Goal: Information Seeking & Learning: Learn about a topic

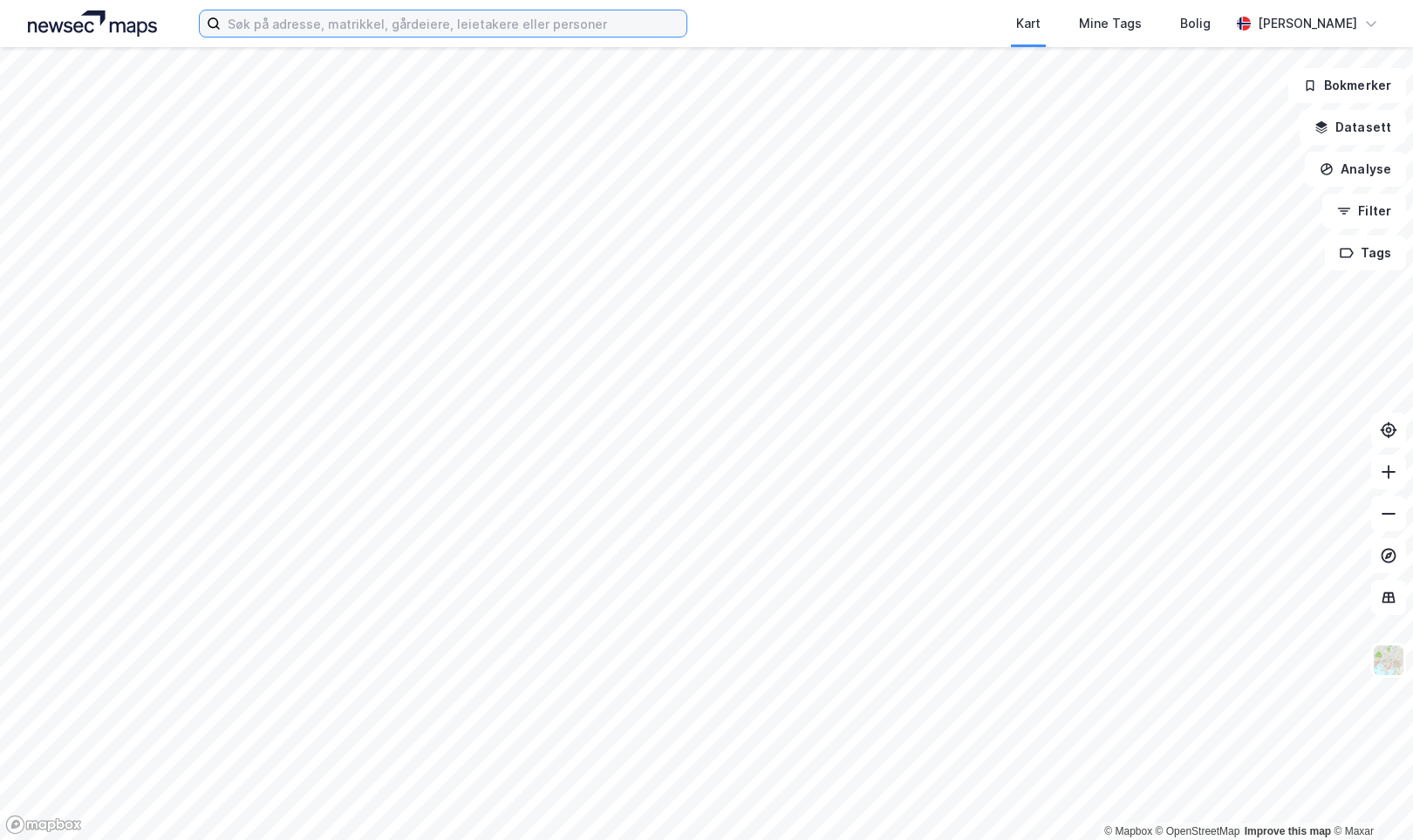
click at [407, 30] on input at bounding box center [453, 23] width 466 height 26
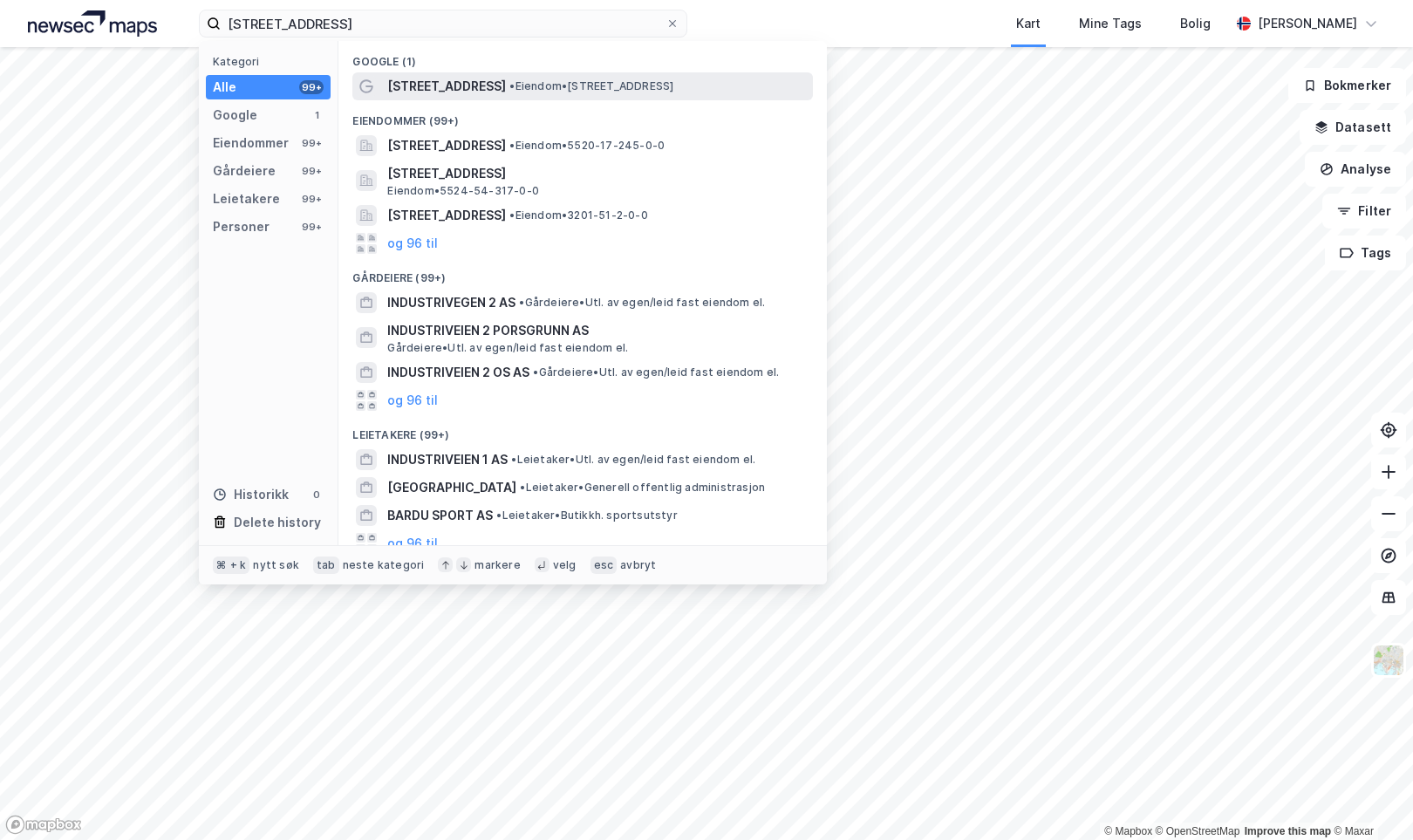
drag, startPoint x: 407, startPoint y: 30, endPoint x: 436, endPoint y: 90, distance: 66.6
click at [436, 90] on span "[STREET_ADDRESS]" at bounding box center [446, 87] width 119 height 21
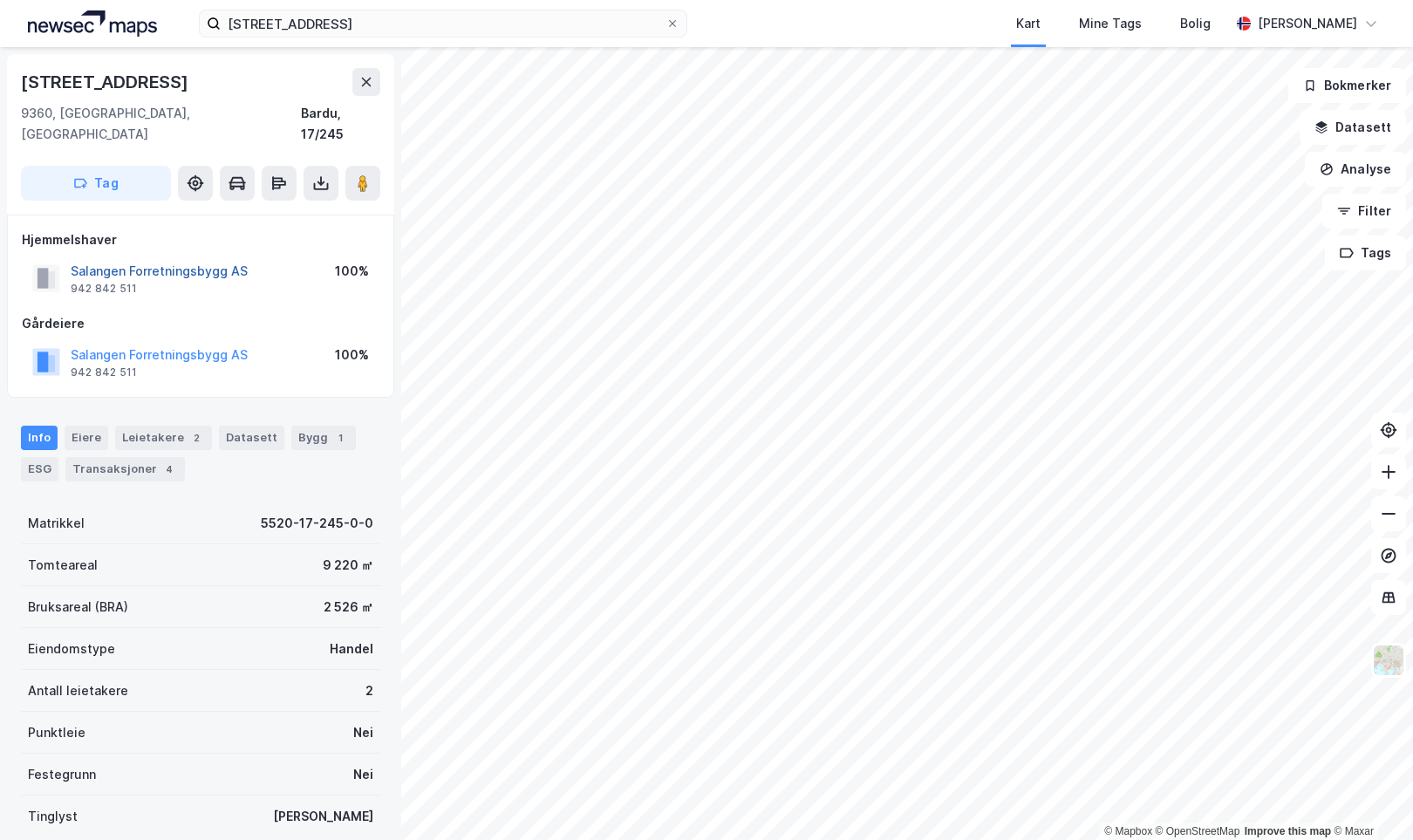
click at [0, 0] on button "Salangen Forretningsbygg AS" at bounding box center [0, 0] width 0 height 0
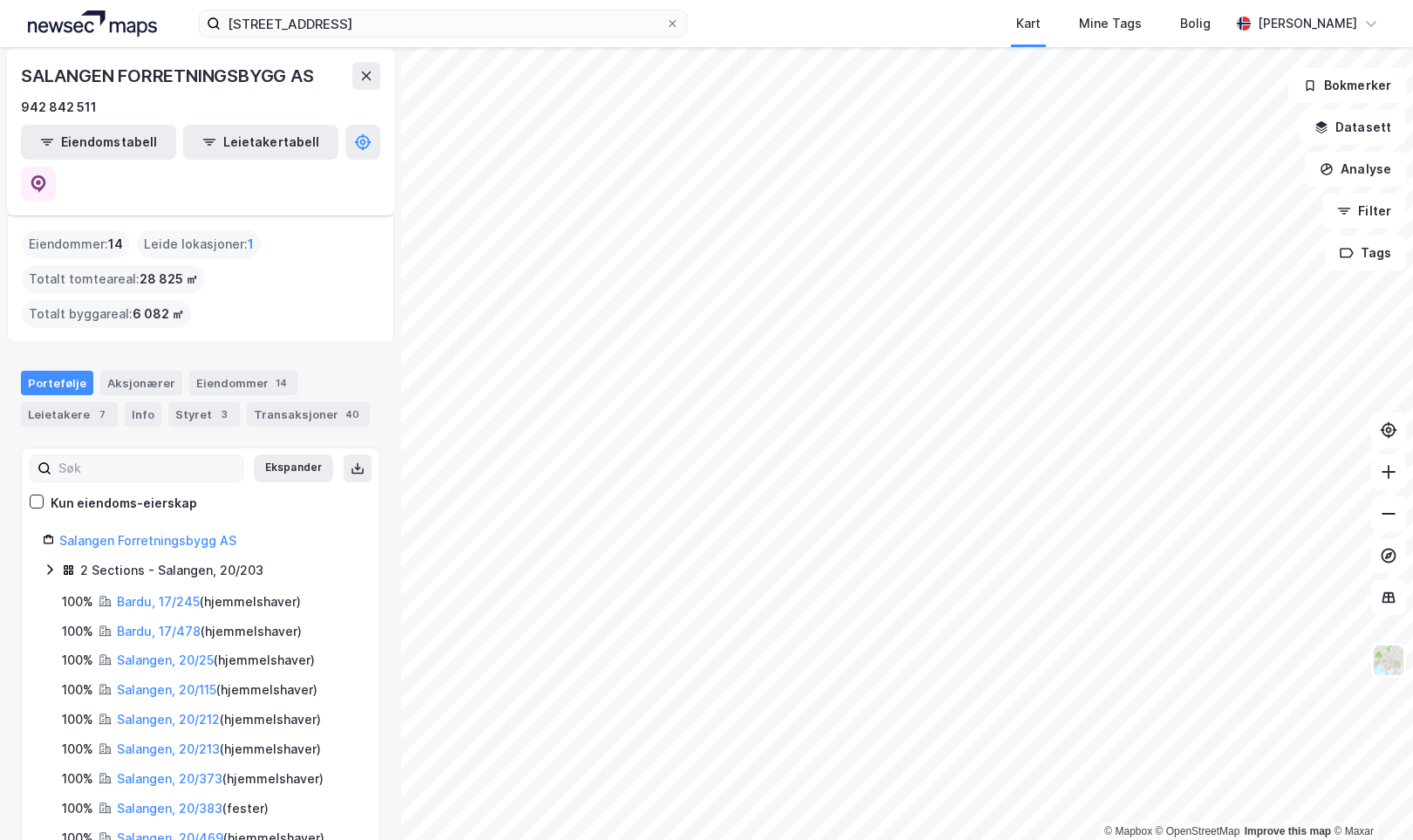
scroll to position [74, 0]
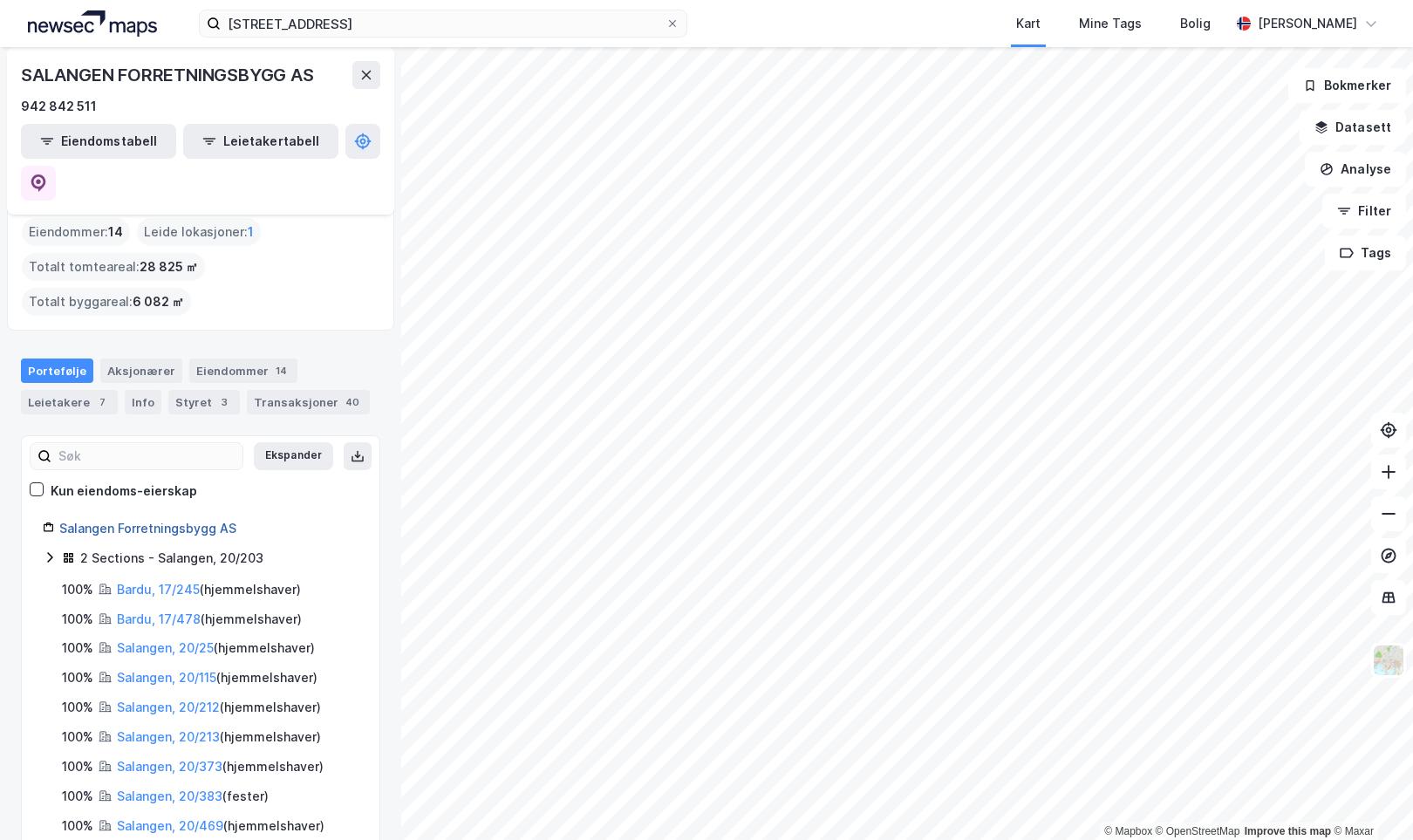
click at [195, 521] on link "Salangen Forretningsbygg AS" at bounding box center [148, 528] width 177 height 15
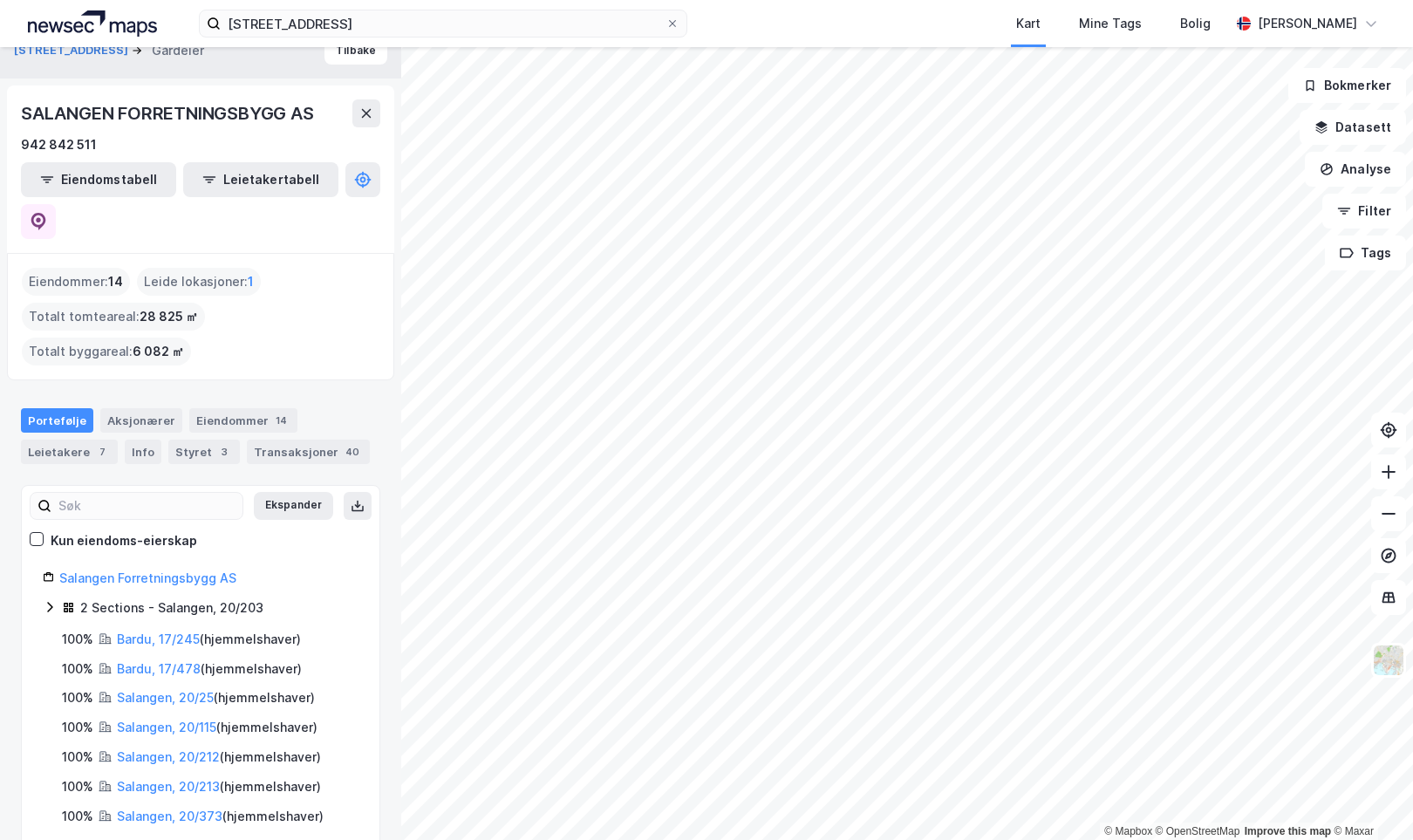
scroll to position [8, 0]
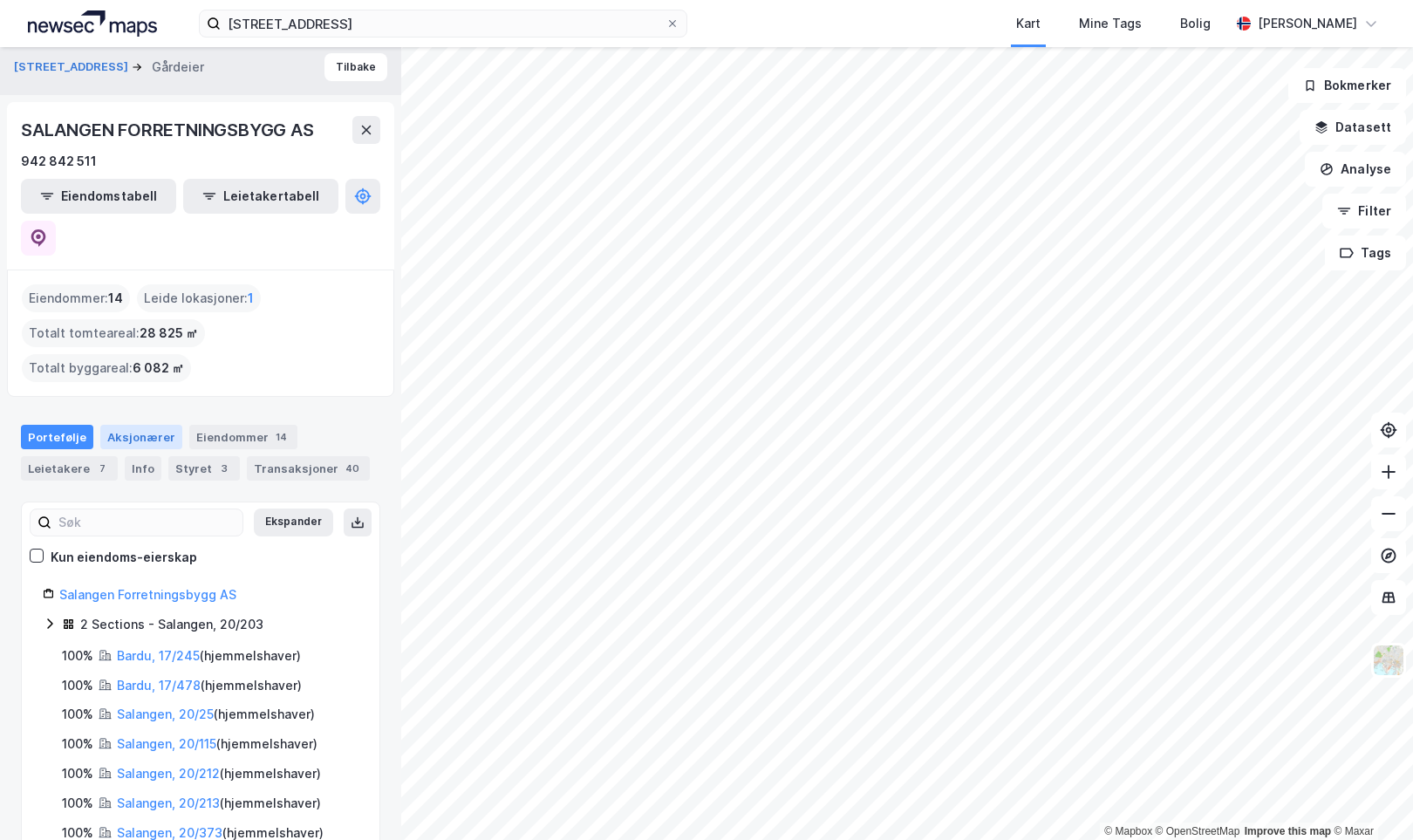
click at [150, 425] on div "Aksjonærer" at bounding box center [141, 437] width 82 height 24
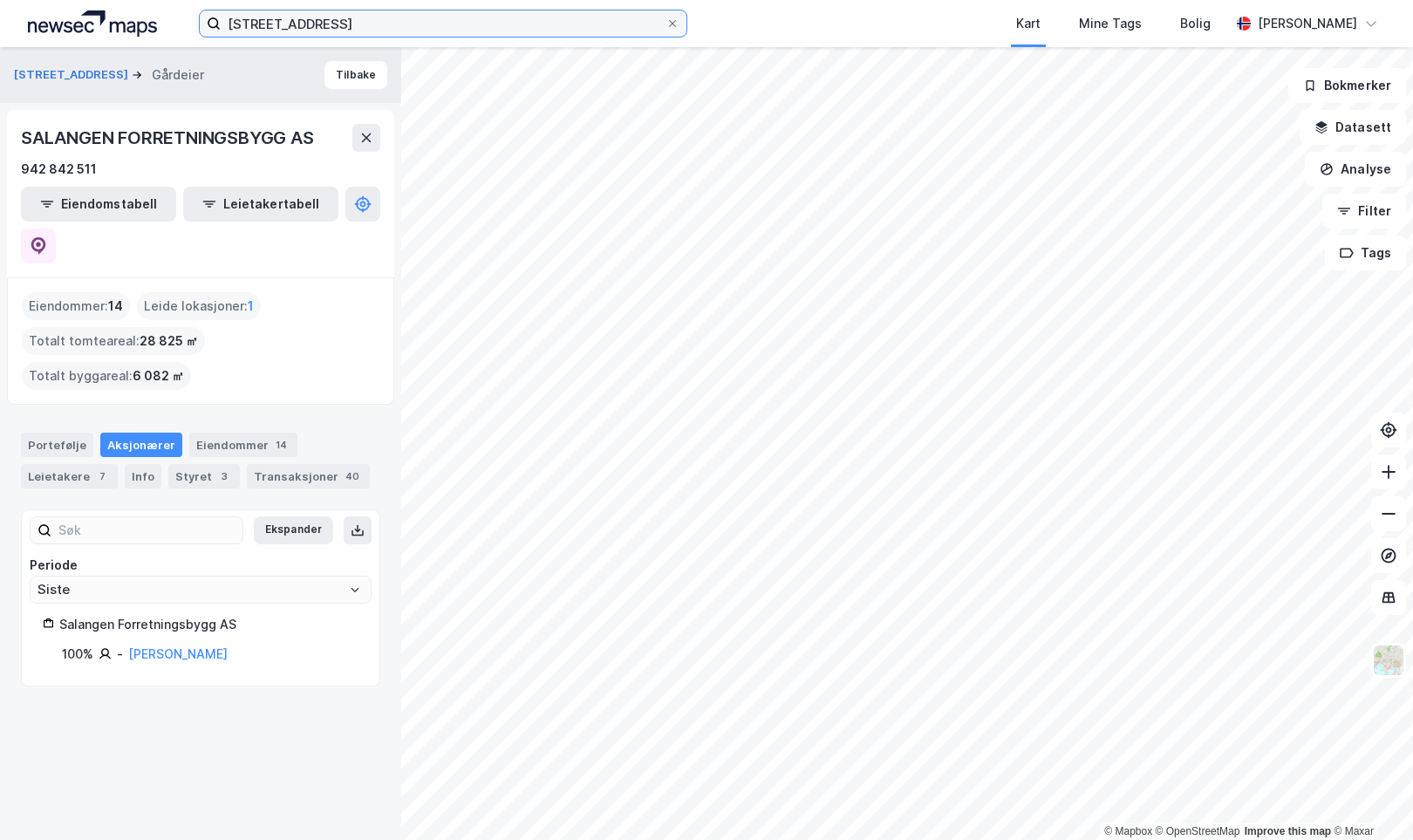
click at [597, 24] on input "[STREET_ADDRESS]" at bounding box center [443, 23] width 445 height 26
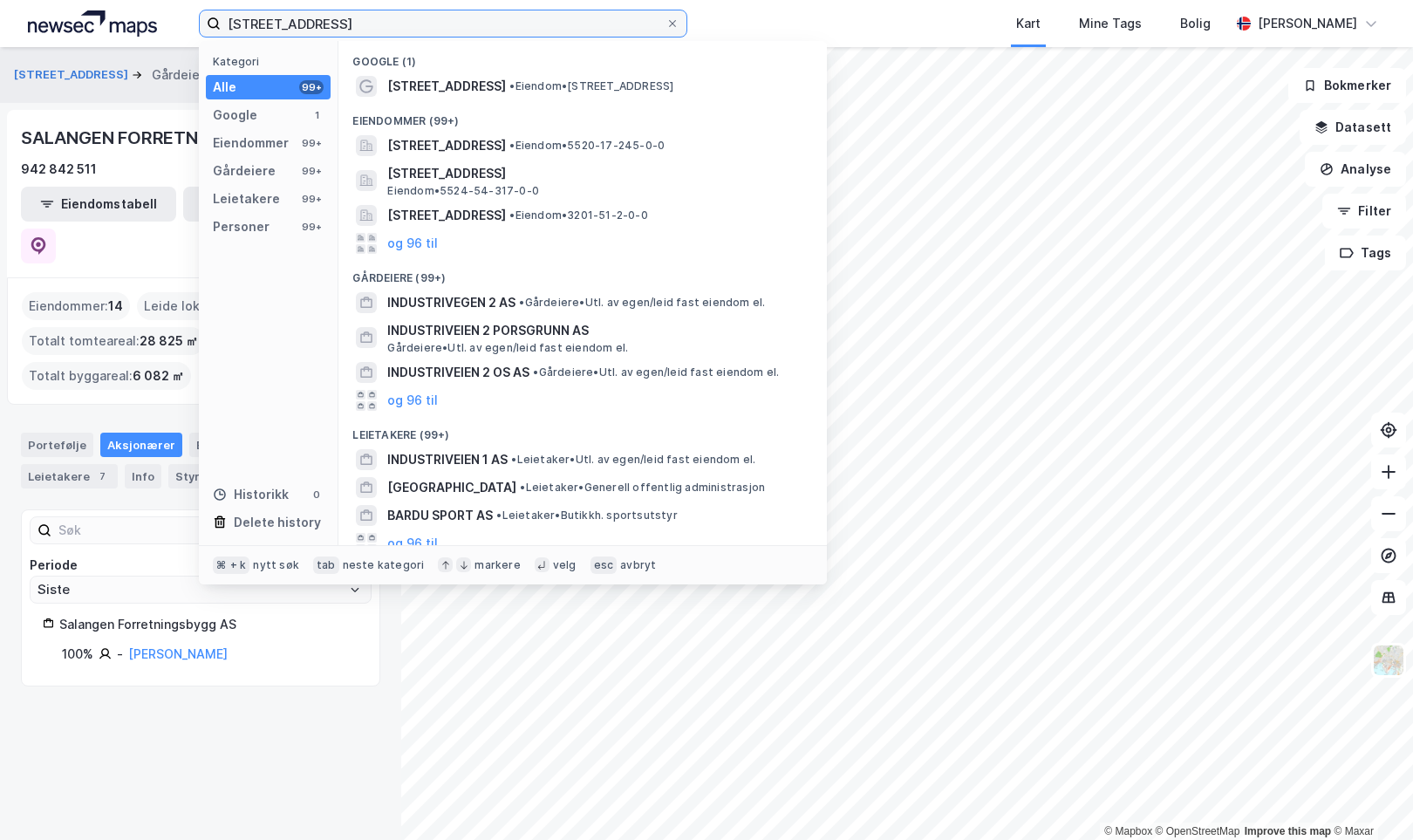
click at [597, 24] on input "[STREET_ADDRESS]" at bounding box center [443, 23] width 445 height 26
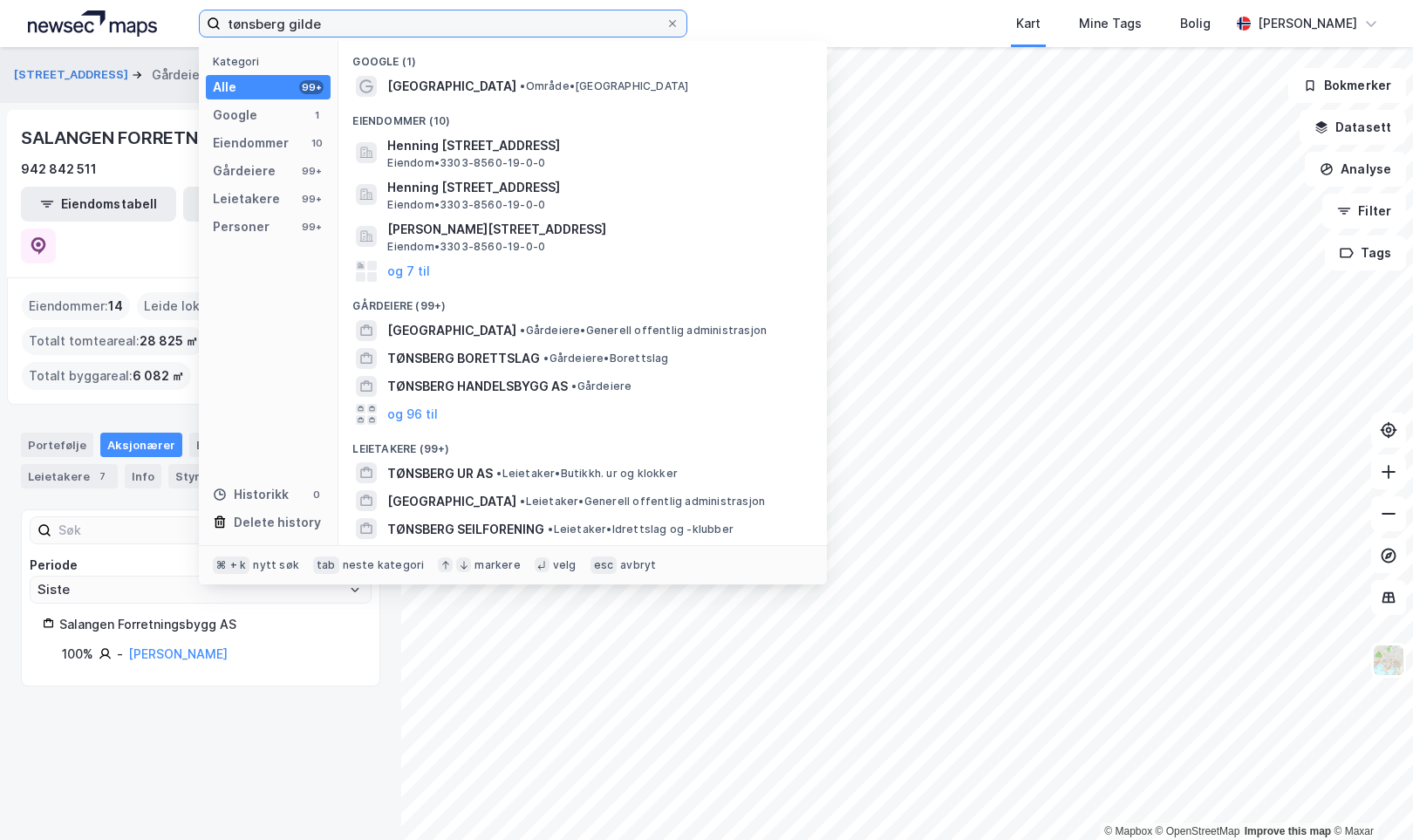
type input "tønsberg gilde"
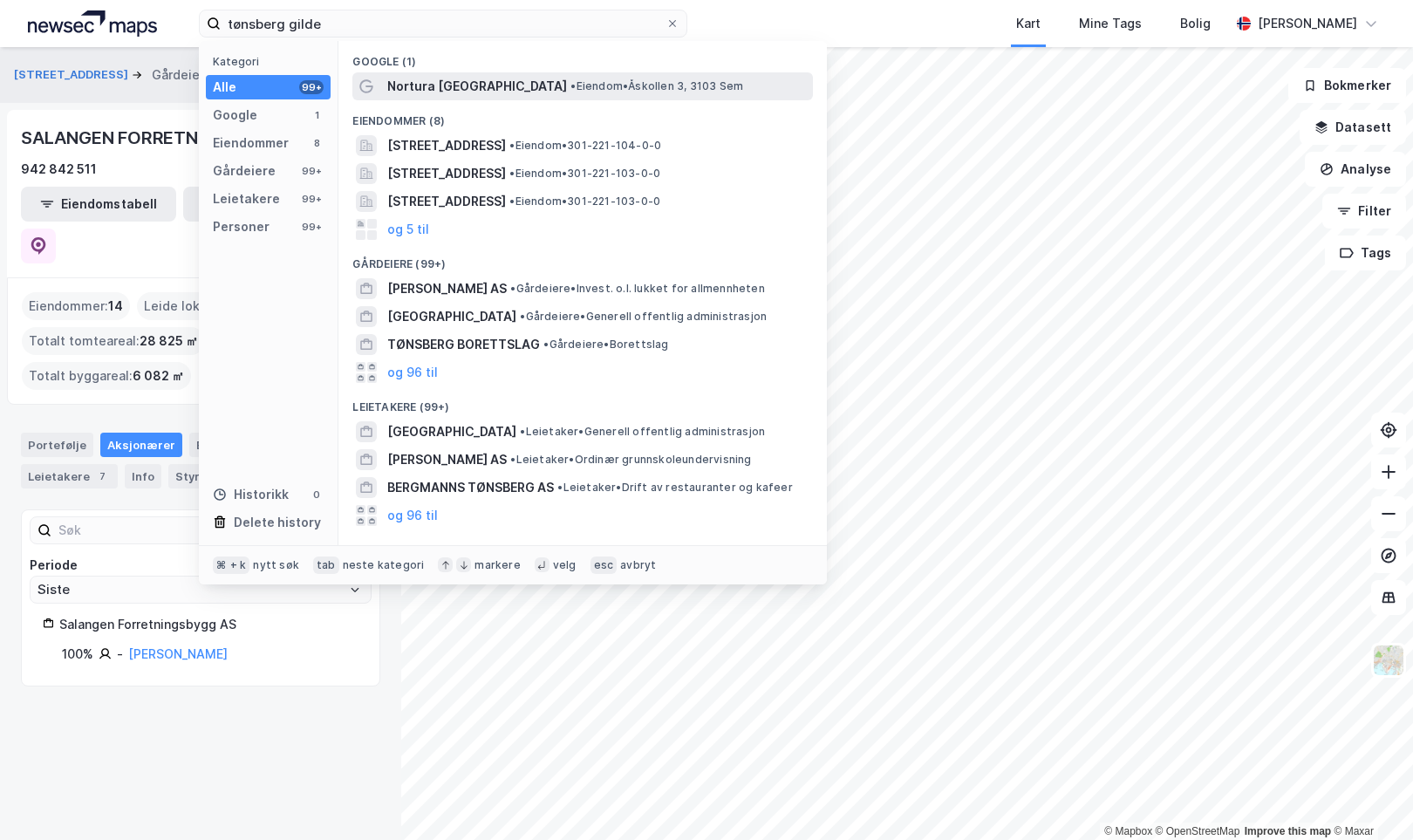
click at [473, 88] on span "Nortura [GEOGRAPHIC_DATA]" at bounding box center [477, 87] width 180 height 21
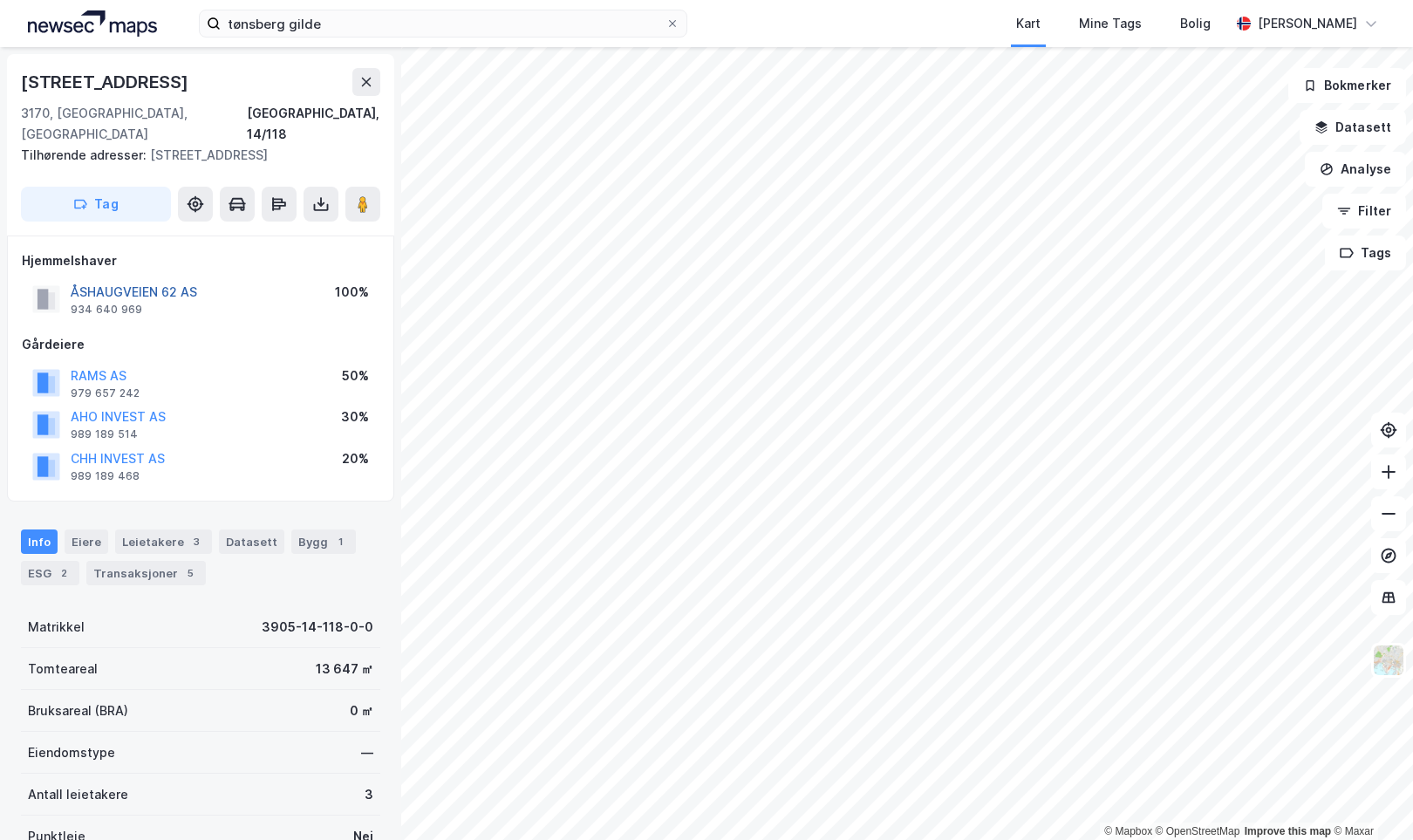
click at [0, 0] on button "ÅSHAUGVEIEN 62 AS" at bounding box center [0, 0] width 0 height 0
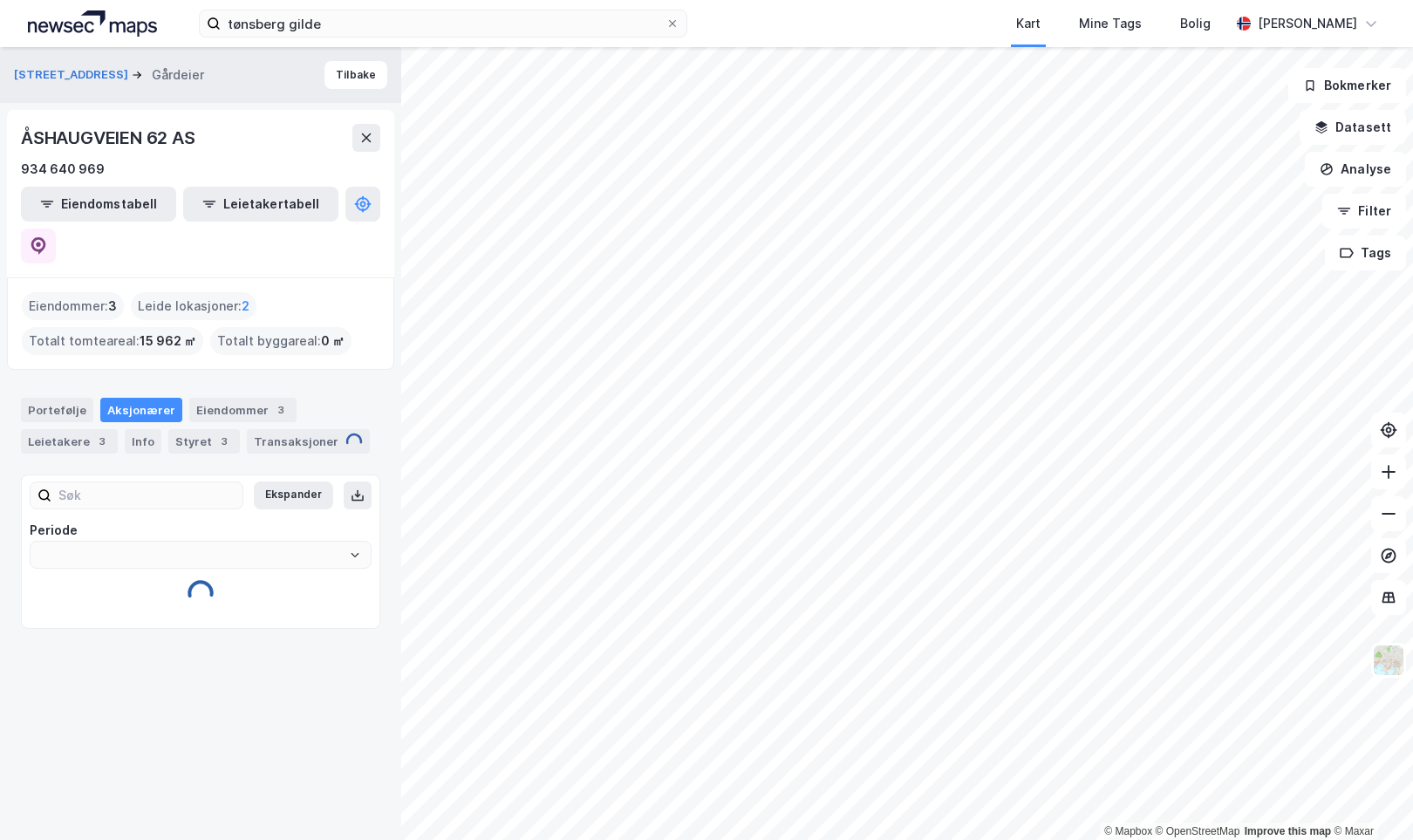
type input "Siste"
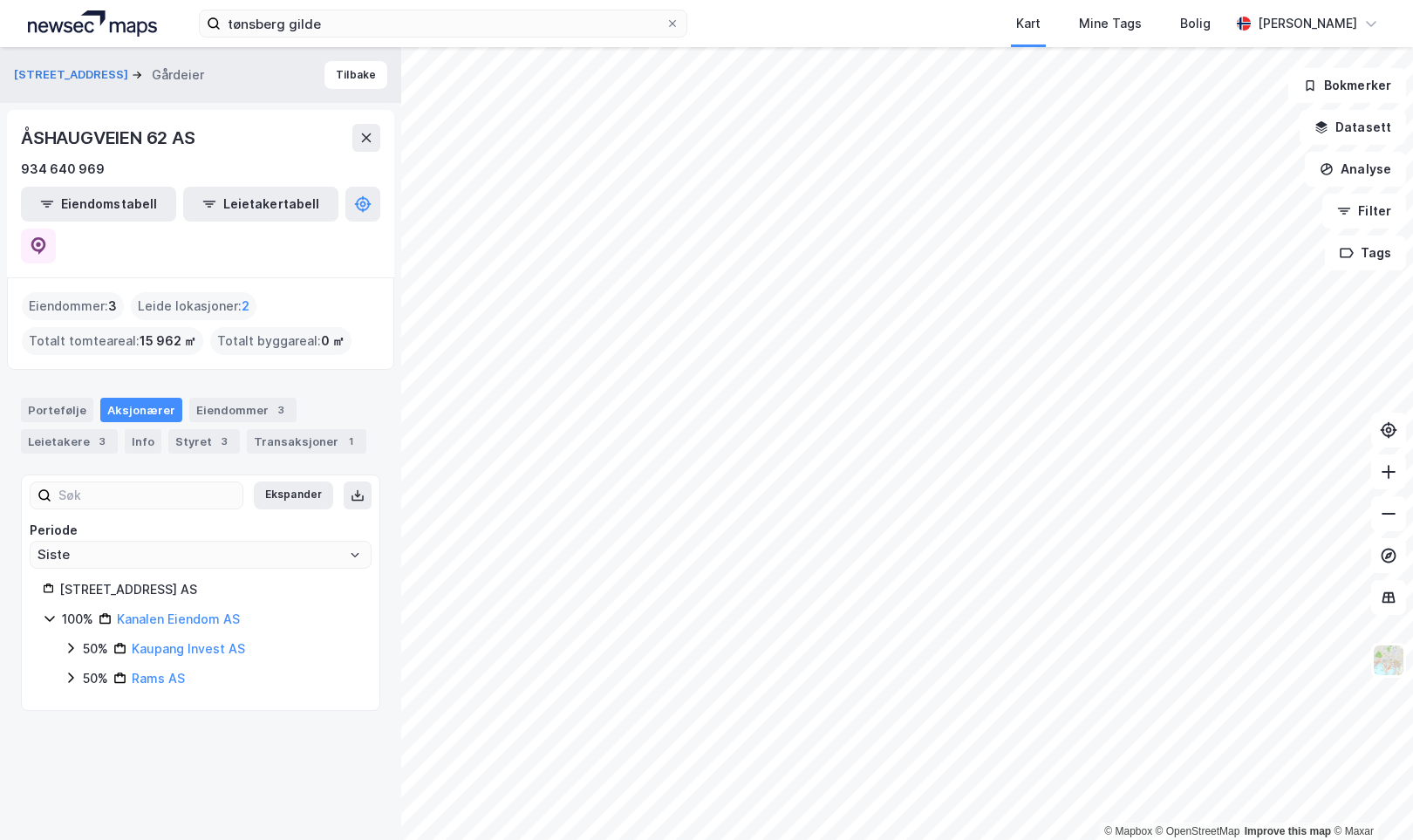
click at [69, 641] on icon at bounding box center [70, 648] width 14 height 14
click at [172, 641] on link "Kaupang Invest AS" at bounding box center [188, 648] width 114 height 15
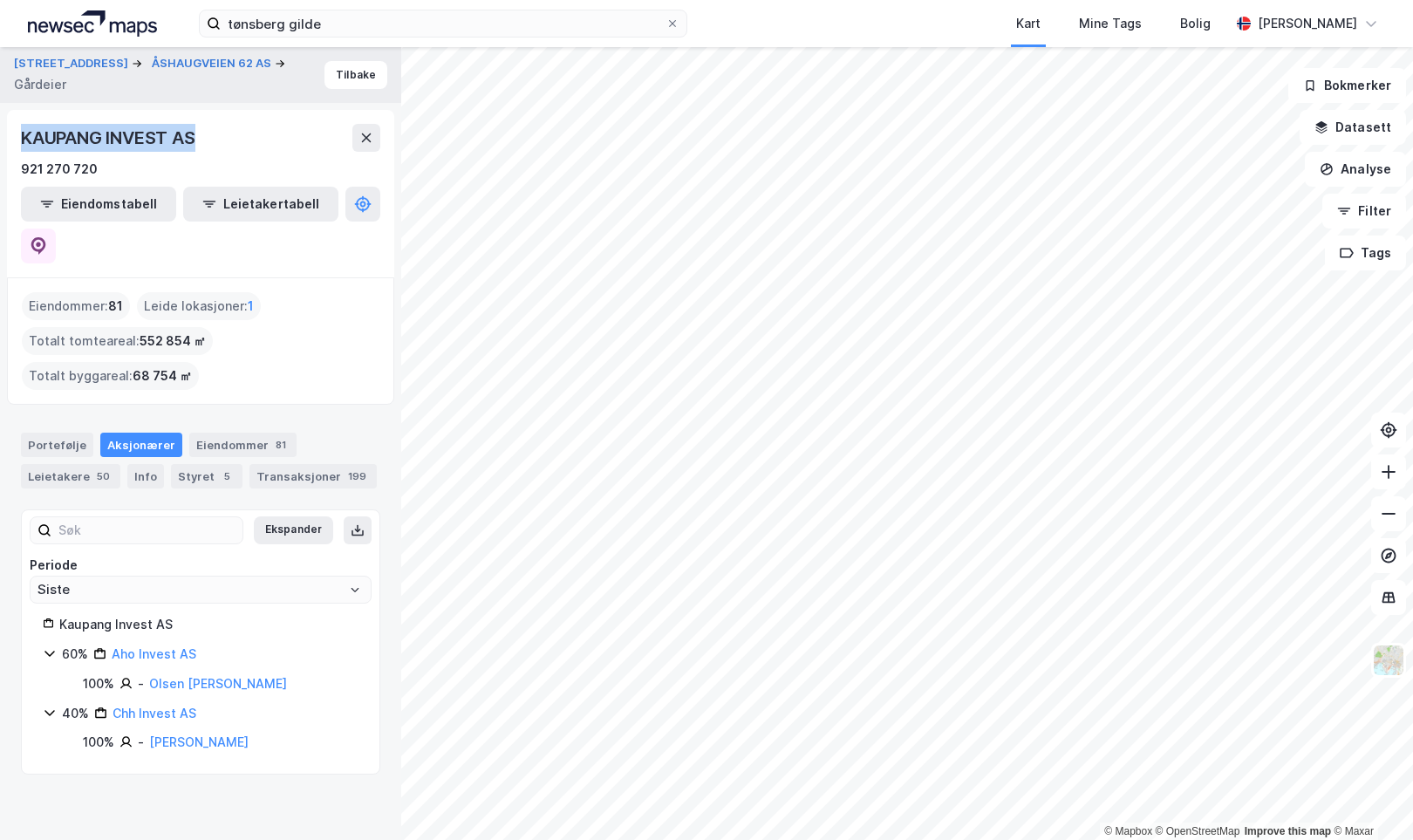
drag, startPoint x: 23, startPoint y: 140, endPoint x: 201, endPoint y: 143, distance: 178.0
click at [199, 143] on div "KAUPANG INVEST AS" at bounding box center [110, 137] width 178 height 28
